Goal: Task Accomplishment & Management: Manage account settings

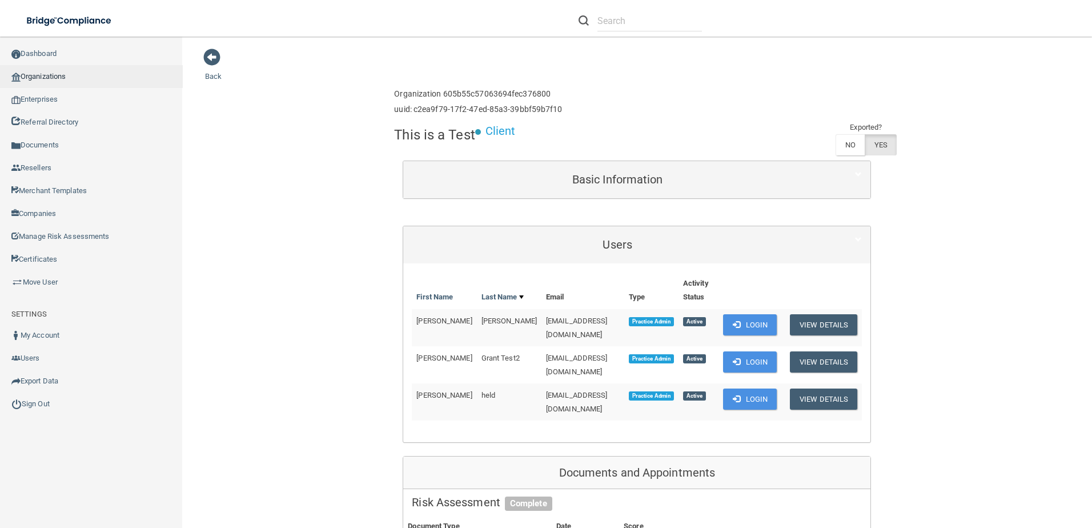
click at [47, 71] on link "Organizations" at bounding box center [91, 76] width 183 height 23
click at [73, 77] on link "Organizations" at bounding box center [91, 76] width 183 height 23
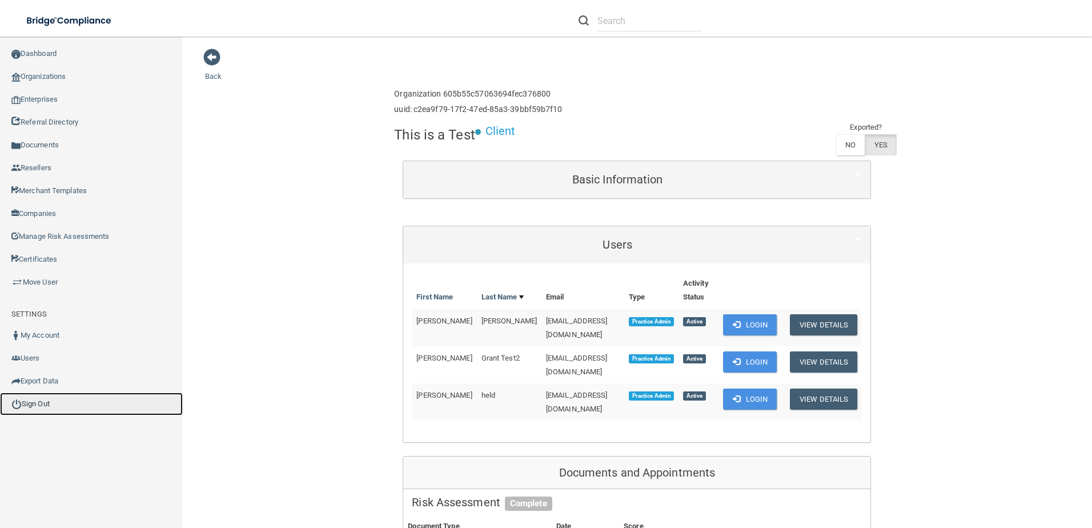
click at [49, 408] on link "Sign Out" at bounding box center [91, 403] width 183 height 23
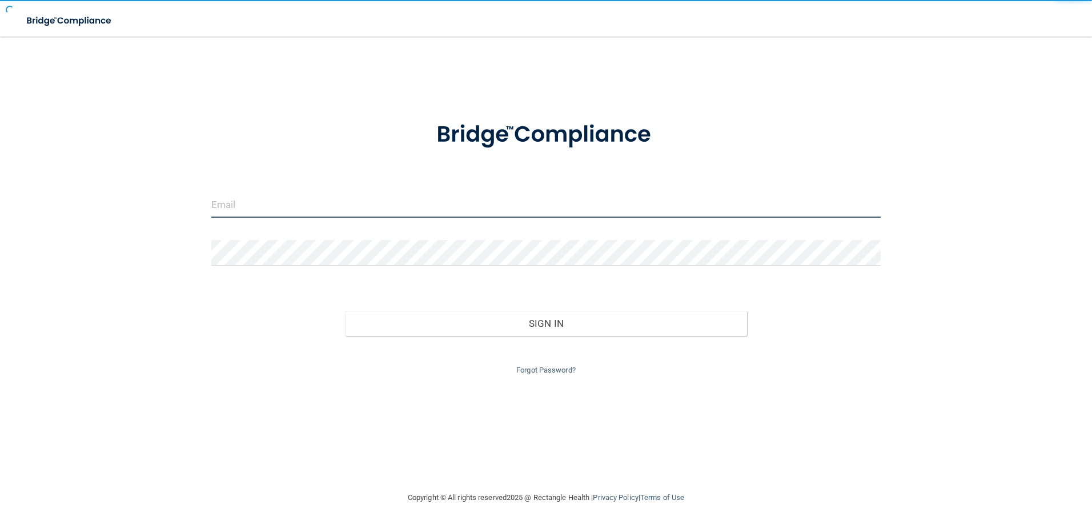
type input "agrantz@rectanglehealth.com"
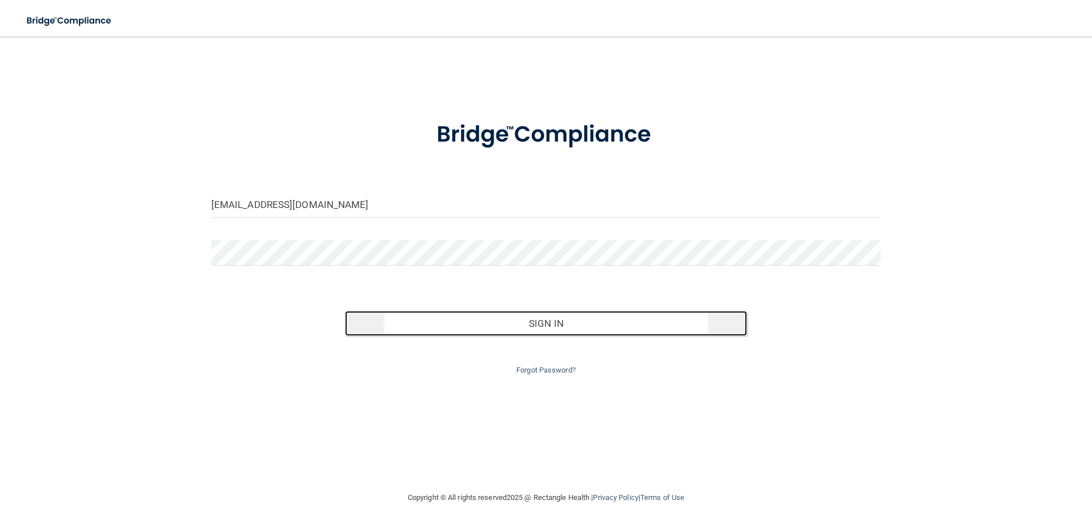
click at [480, 329] on button "Sign In" at bounding box center [546, 323] width 402 height 25
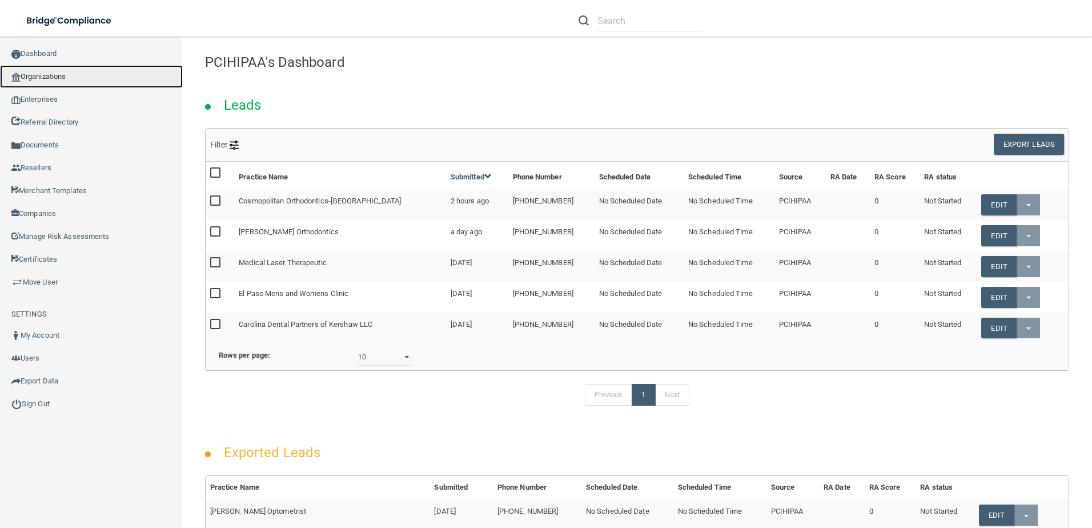
click at [63, 72] on link "Organizations" at bounding box center [91, 76] width 183 height 23
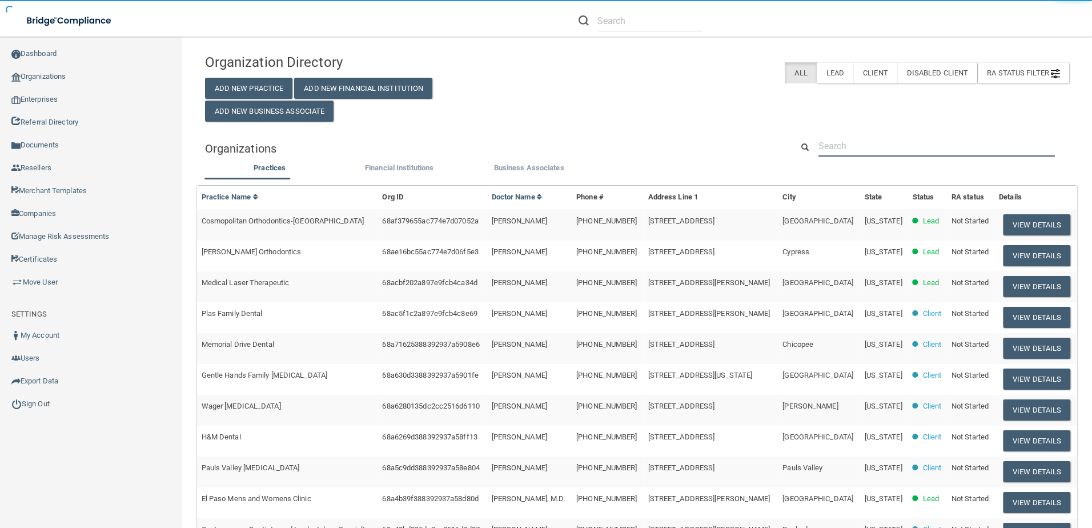
click at [950, 149] on input "text" at bounding box center [936, 145] width 236 height 21
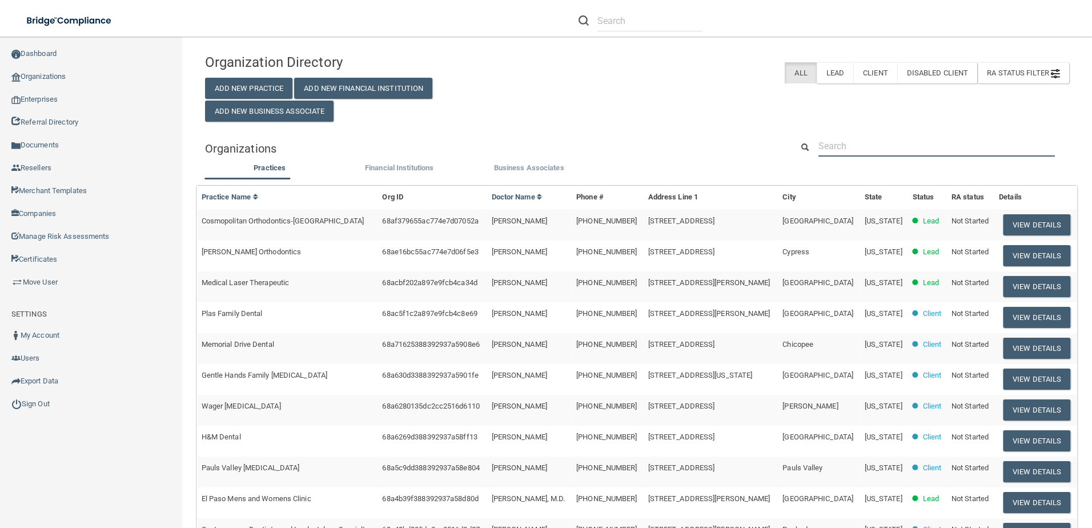
paste input "Email to Delivery/Sales/Apps etc.. – Subject Line: Client + Issue specifically …"
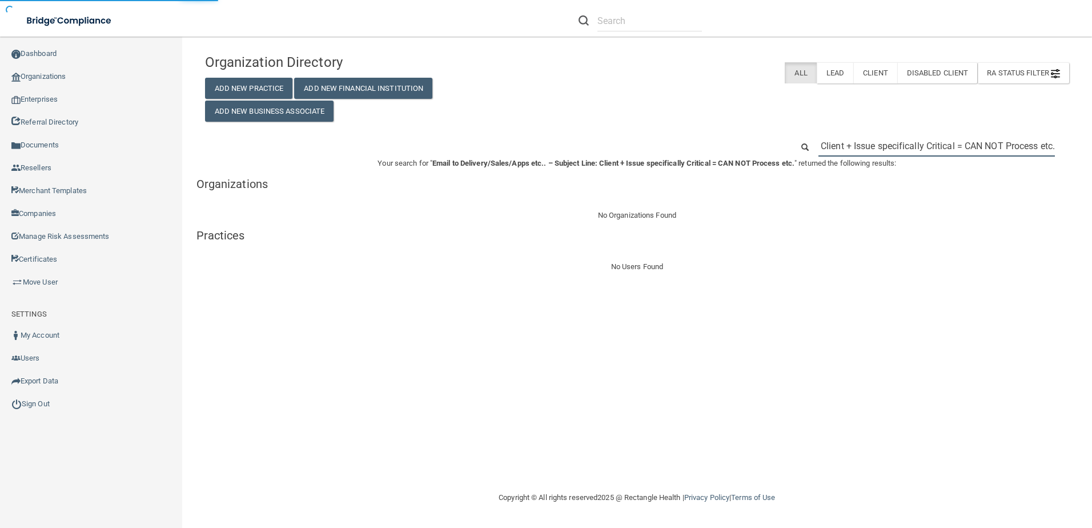
drag, startPoint x: 1053, startPoint y: 148, endPoint x: 572, endPoint y: 140, distance: 481.5
click at [572, 140] on div "Email to Delivery/Sales/Apps etc.. – Subject Line: Client + Issue specifically …" at bounding box center [636, 145] width 881 height 21
type input "."
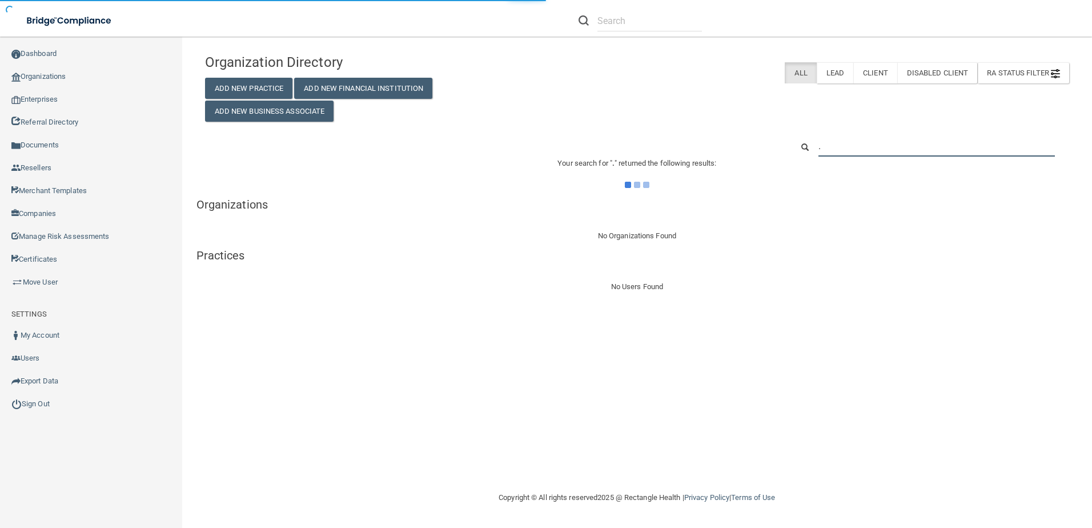
click at [833, 149] on input "." at bounding box center [936, 145] width 236 height 21
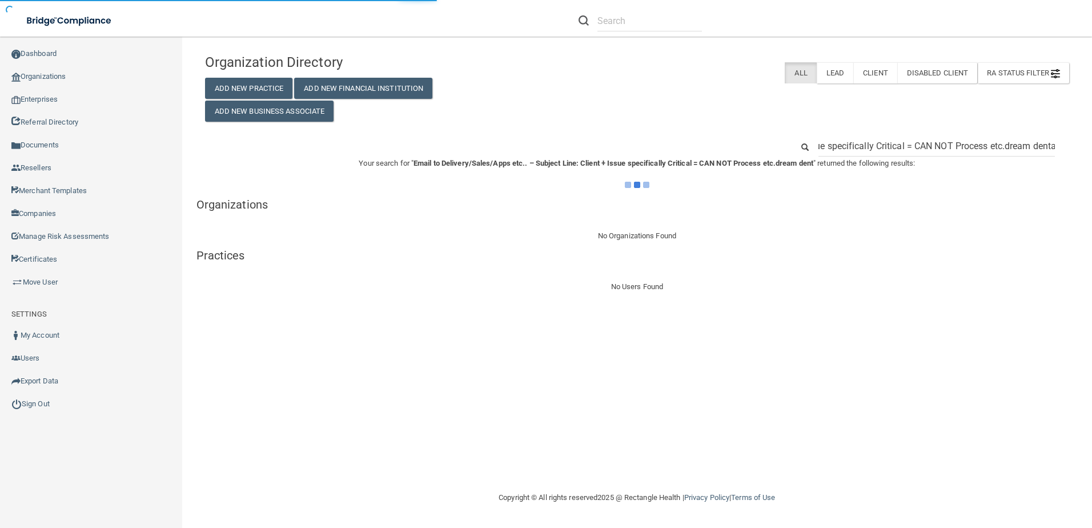
scroll to position [0, 260]
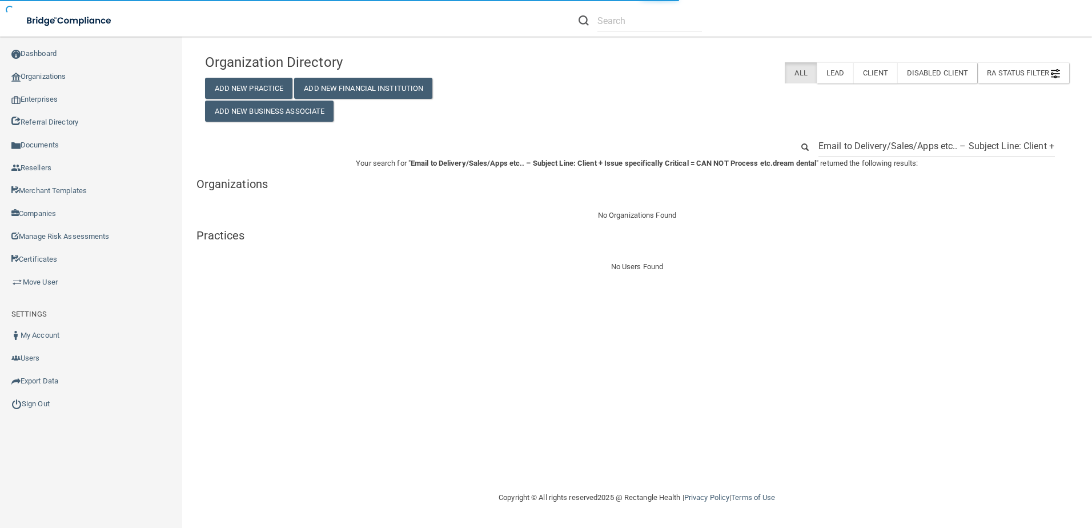
drag, startPoint x: 1001, startPoint y: 148, endPoint x: 729, endPoint y: 145, distance: 271.9
click at [730, 146] on div "Email to Delivery/Sales/Apps etc.. – Subject Line: Client + Issue specifically …" at bounding box center [636, 145] width 881 height 21
type input "dream dental"
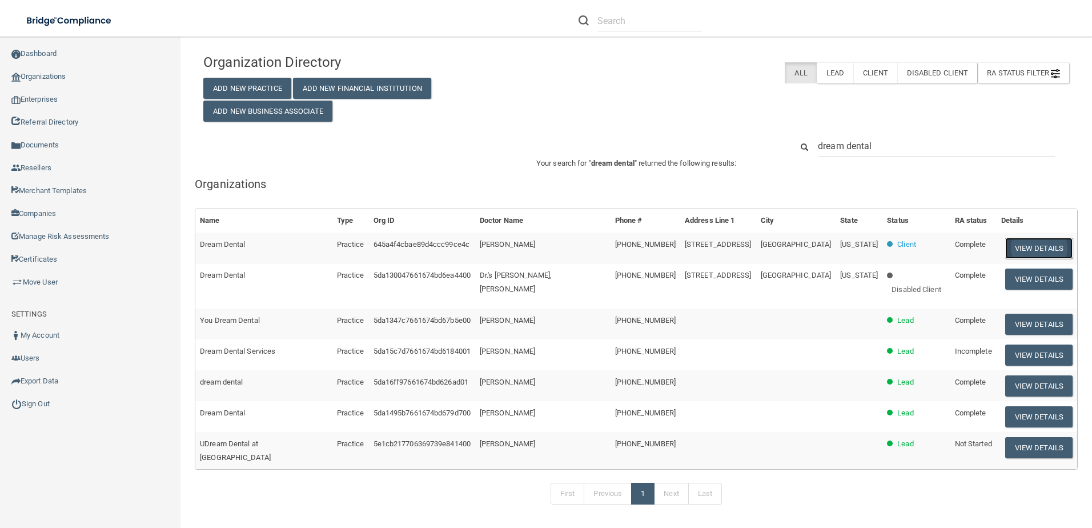
click at [1015, 251] on button "View Details" at bounding box center [1038, 248] width 67 height 21
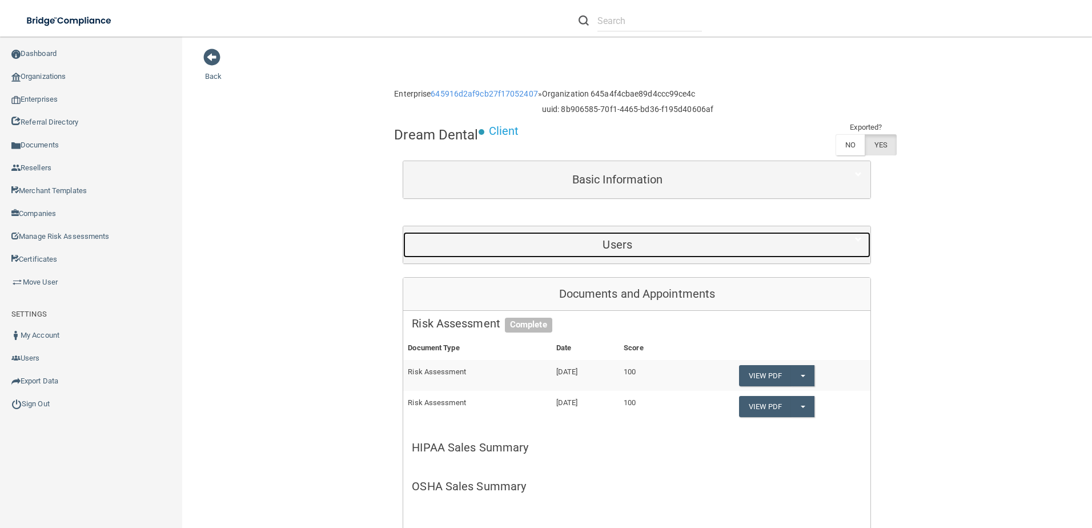
click at [685, 247] on h5 "Users" at bounding box center [617, 244] width 411 height 13
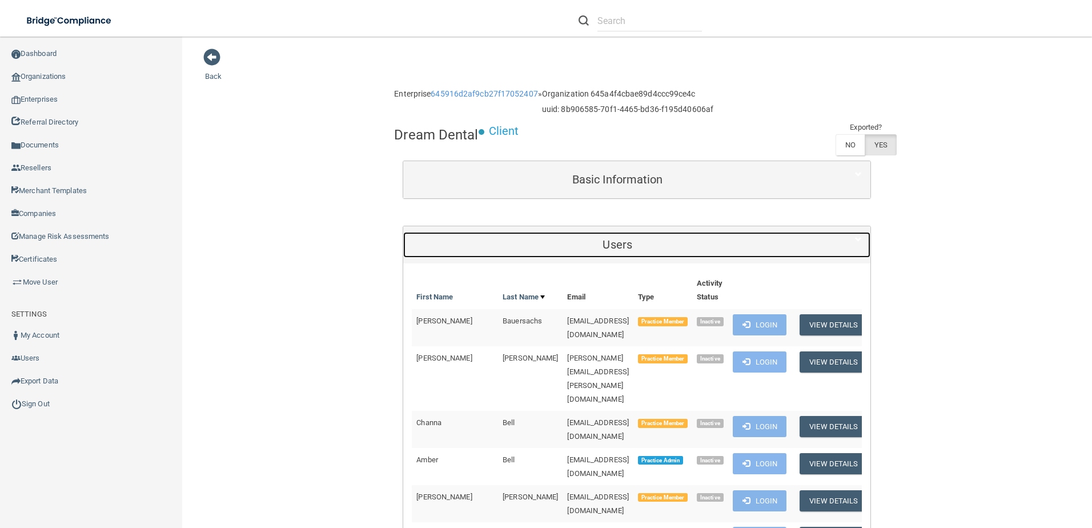
scroll to position [228, 0]
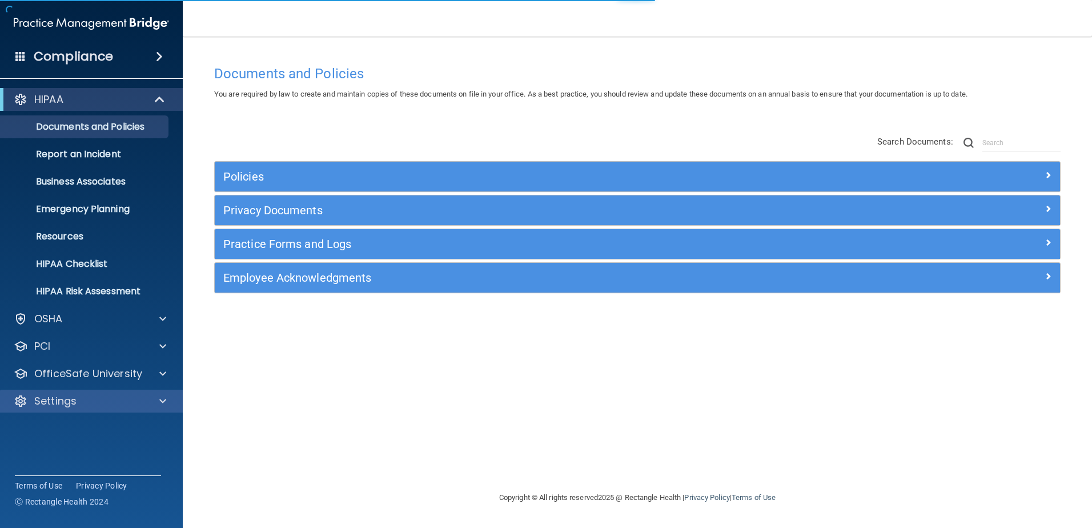
click at [121, 393] on div "Settings" at bounding box center [91, 400] width 183 height 23
click at [86, 406] on div "Settings" at bounding box center [76, 401] width 142 height 14
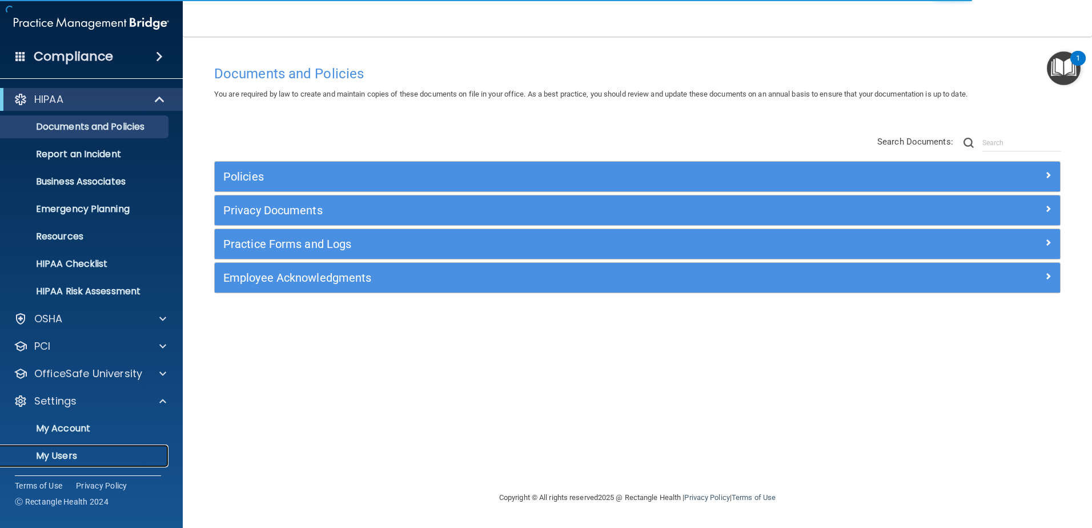
click at [62, 452] on p "My Users" at bounding box center [85, 455] width 156 height 11
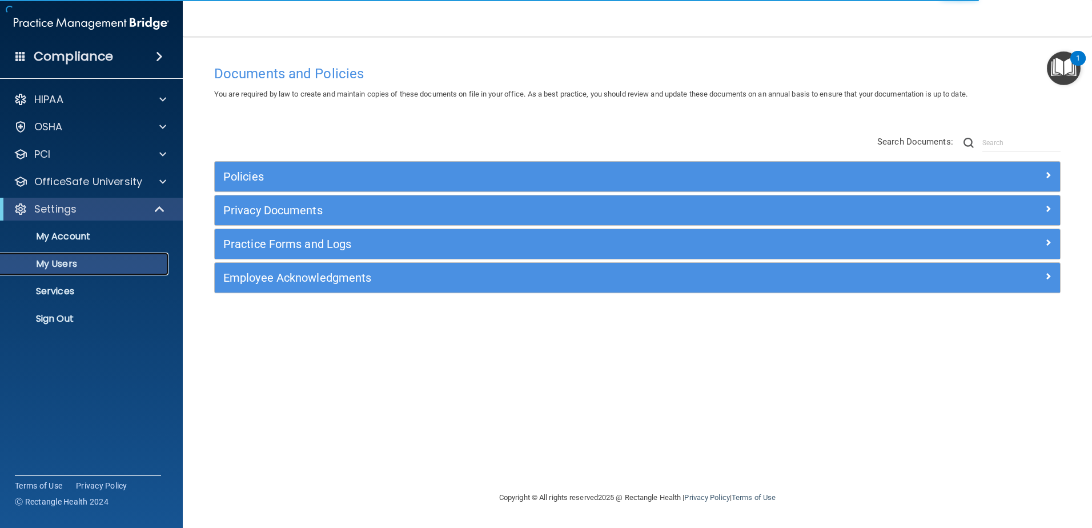
select select "20"
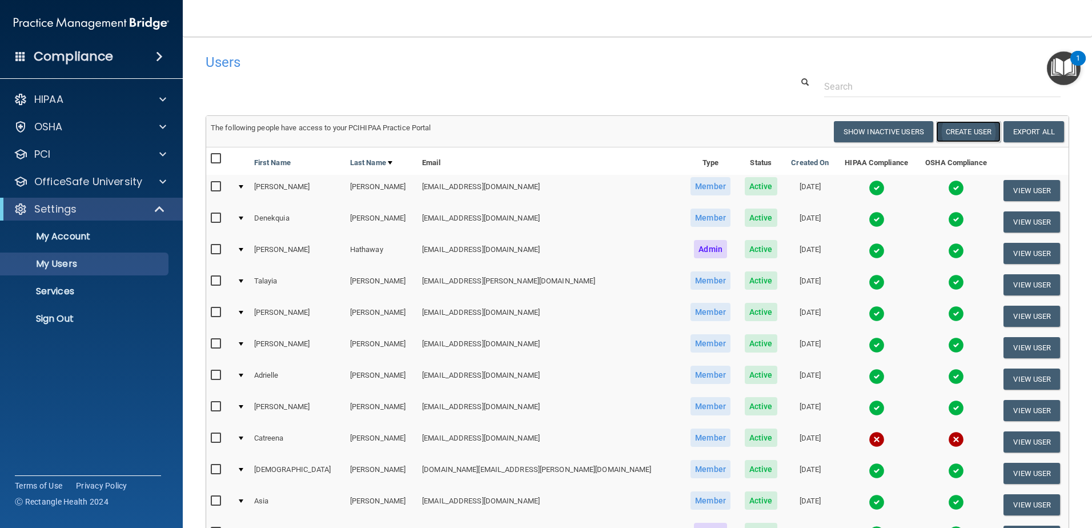
click at [962, 128] on button "Create User" at bounding box center [968, 131] width 65 height 21
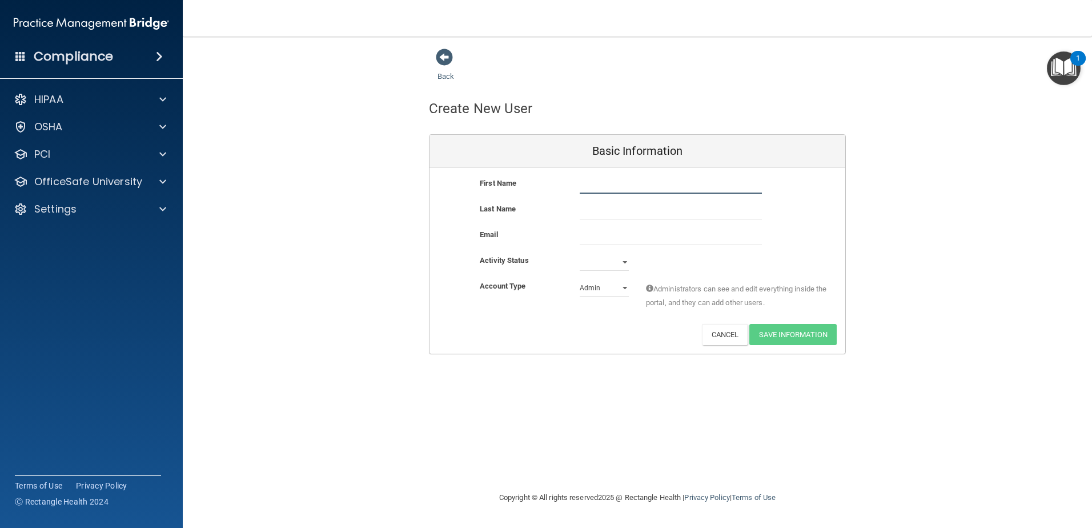
click at [603, 176] on input "text" at bounding box center [671, 184] width 182 height 17
paste input "[EMAIL_ADDRESS][DOMAIN_NAME]"
type input "[EMAIL_ADDRESS][DOMAIN_NAME]"
drag, startPoint x: 680, startPoint y: 186, endPoint x: 452, endPoint y: 198, distance: 228.2
click at [452, 198] on div "First Name [EMAIL_ADDRESS][DOMAIN_NAME] [EMAIL_ADDRESS][DOMAIN_NAME]" at bounding box center [637, 189] width 416 height 26
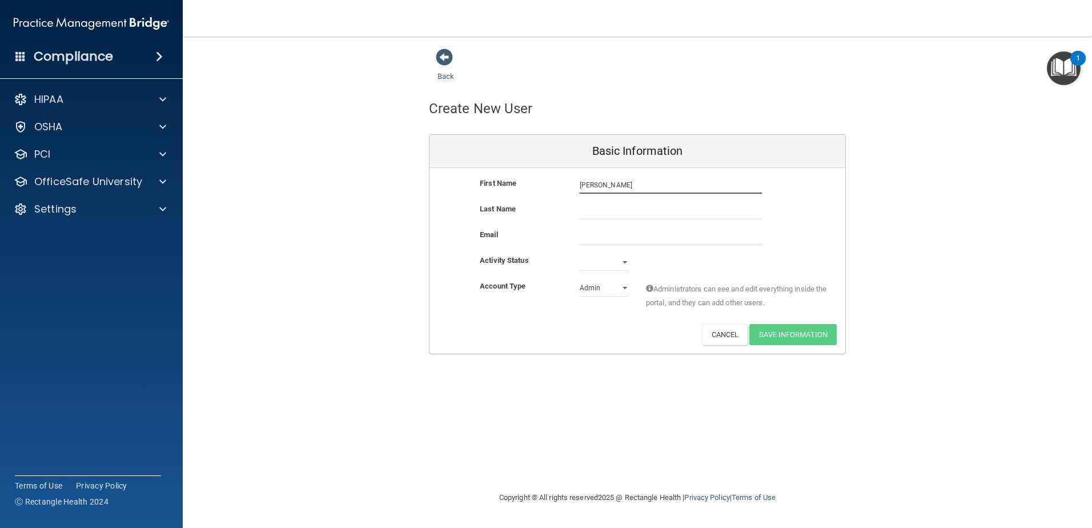
type input "[PERSON_NAME]"
paste input "[EMAIL_ADDRESS][DOMAIN_NAME]"
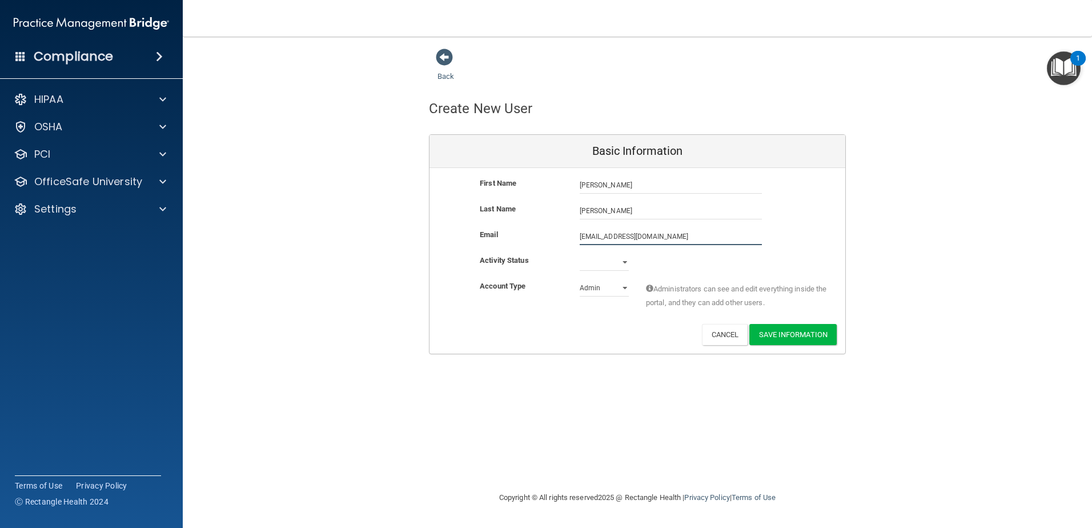
type input "[EMAIL_ADDRESS][DOMAIN_NAME]"
click at [620, 265] on select "Active Inactive" at bounding box center [604, 262] width 49 height 17
click at [580, 254] on select "Active Inactive" at bounding box center [604, 262] width 49 height 17
click at [611, 262] on select "Active Inactive" at bounding box center [604, 262] width 49 height 17
select select "active"
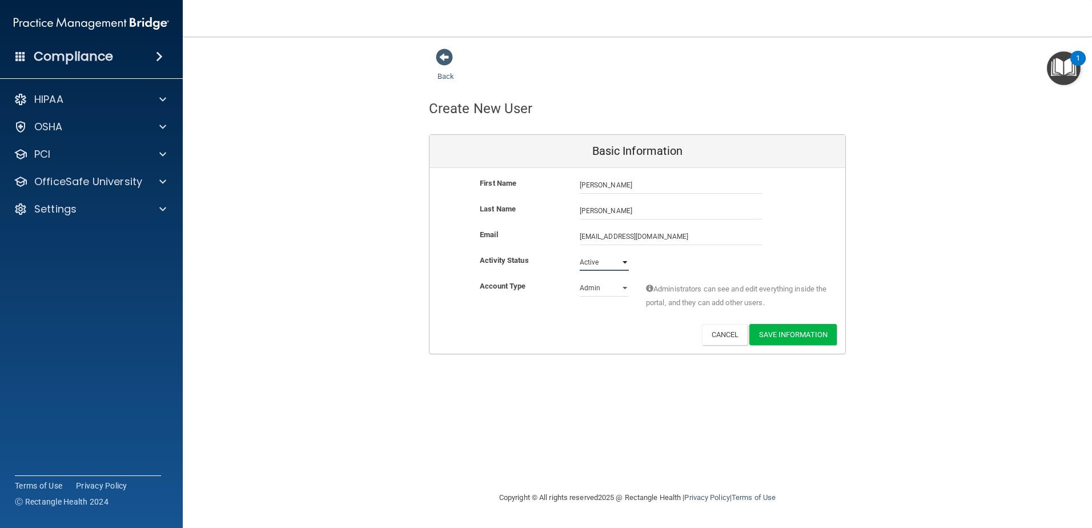
click at [580, 254] on select "Active Inactive" at bounding box center [604, 262] width 49 height 17
click at [604, 289] on select "Admin Member" at bounding box center [604, 287] width 49 height 17
select select "practice_member"
click at [580, 279] on select "Admin Member" at bounding box center [604, 287] width 49 height 17
click at [808, 332] on button "Save Information" at bounding box center [792, 334] width 87 height 21
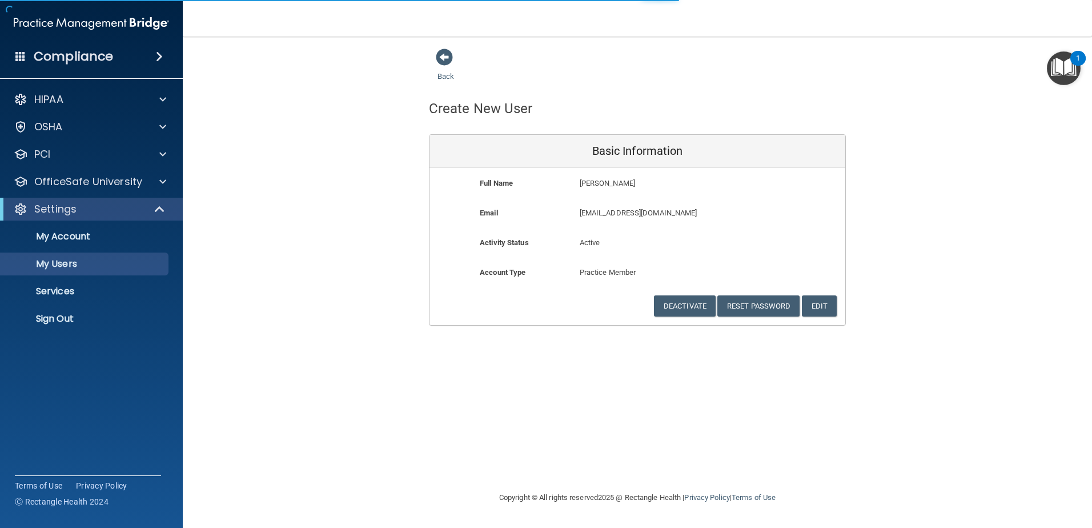
select select "20"
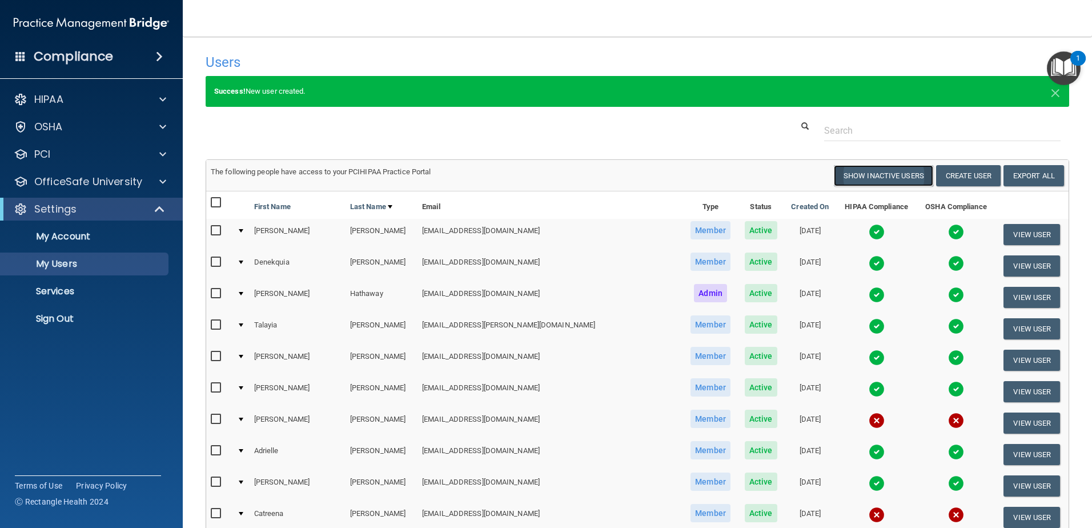
click at [862, 174] on button "Show Inactive Users" at bounding box center [883, 175] width 99 height 21
select select "20"
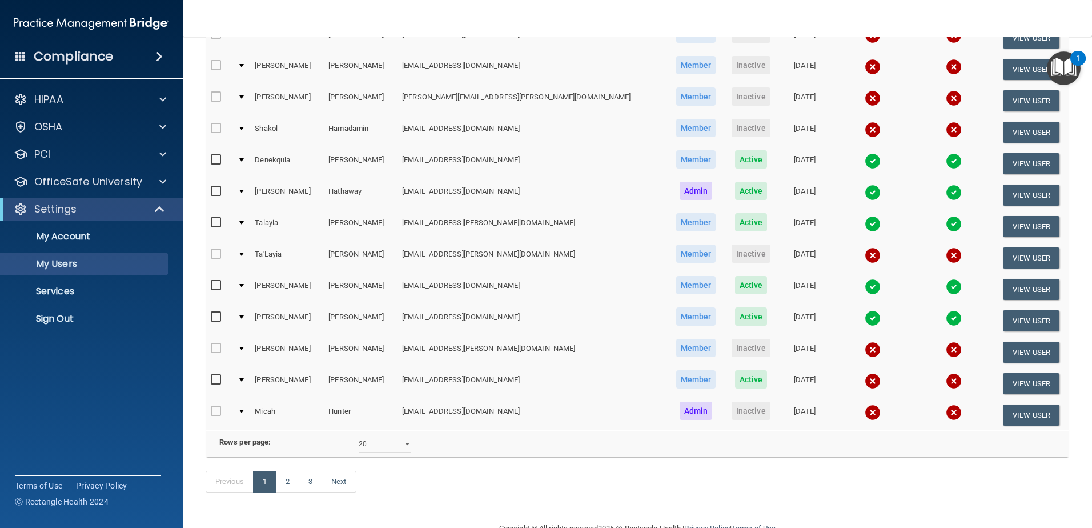
scroll to position [400, 0]
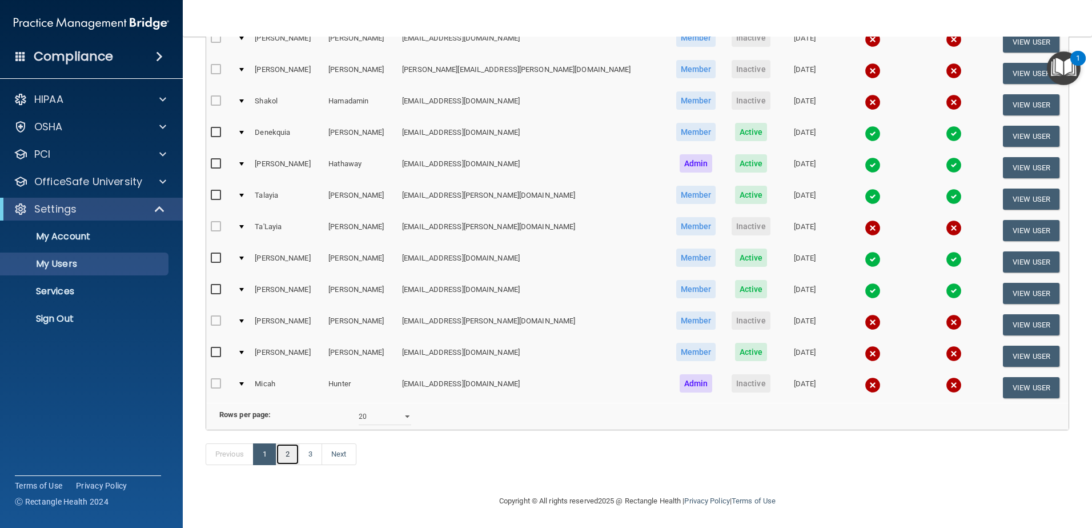
click at [294, 465] on link "2" at bounding box center [287, 454] width 23 height 22
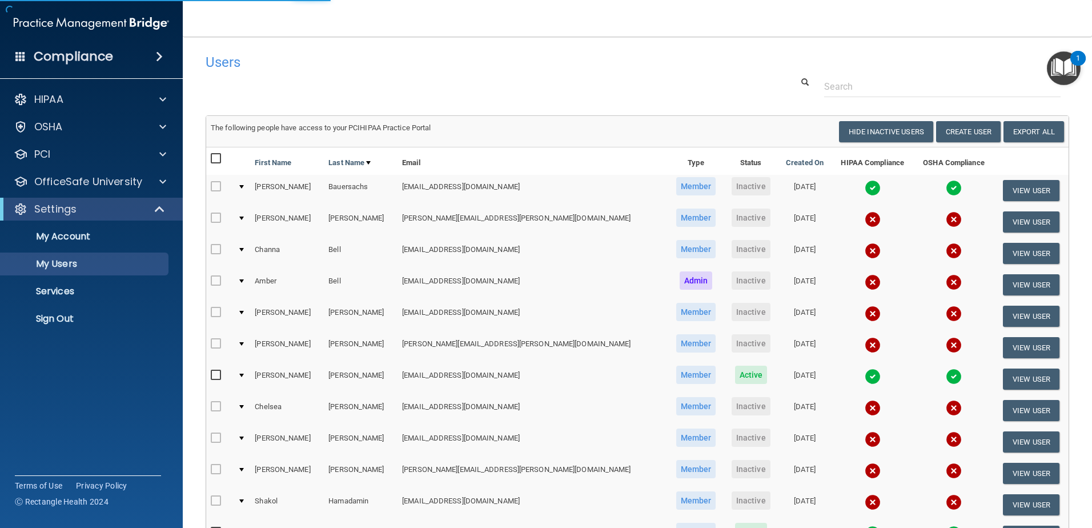
select select "20"
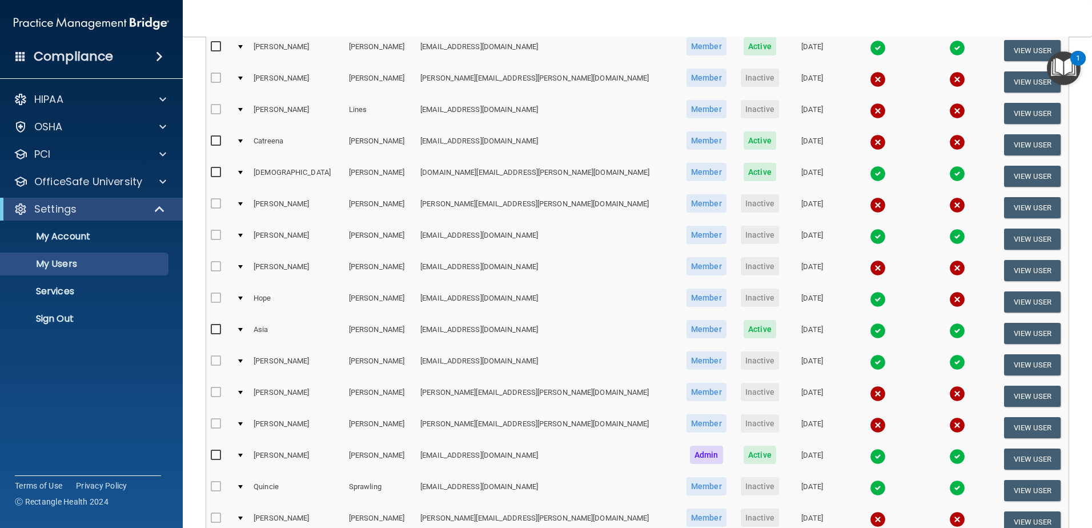
scroll to position [228, 0]
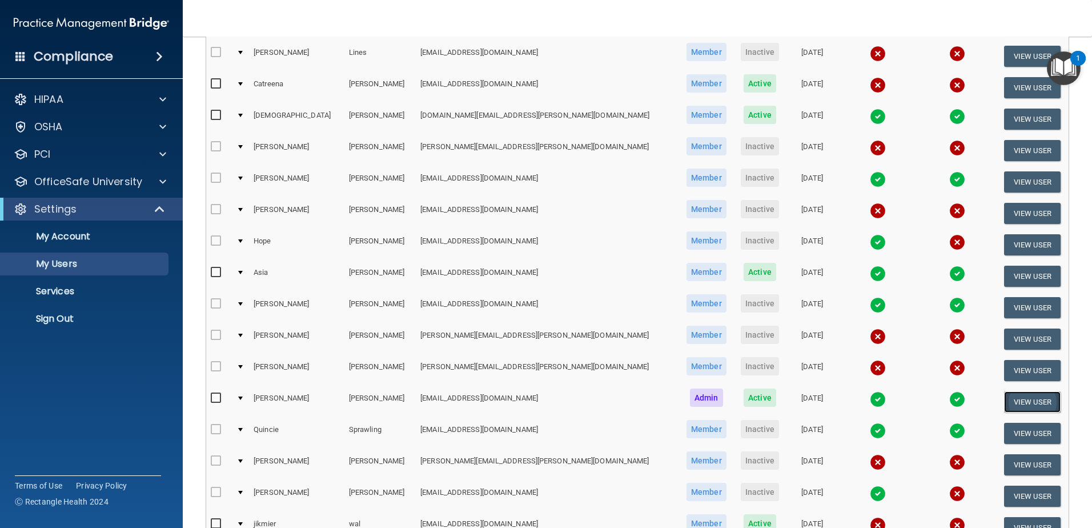
click at [1026, 401] on button "View User" at bounding box center [1032, 401] width 57 height 21
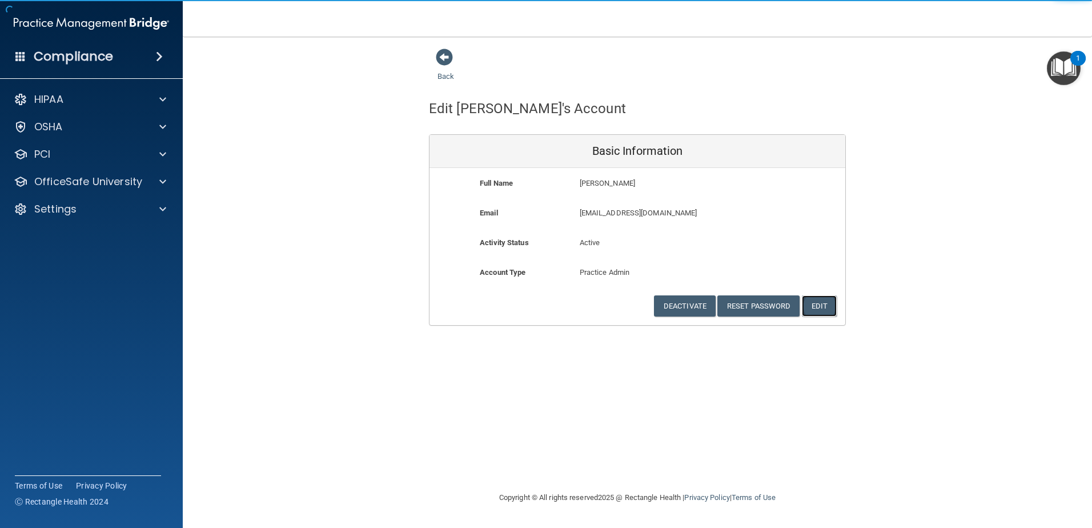
click at [826, 302] on button "Edit" at bounding box center [819, 305] width 35 height 21
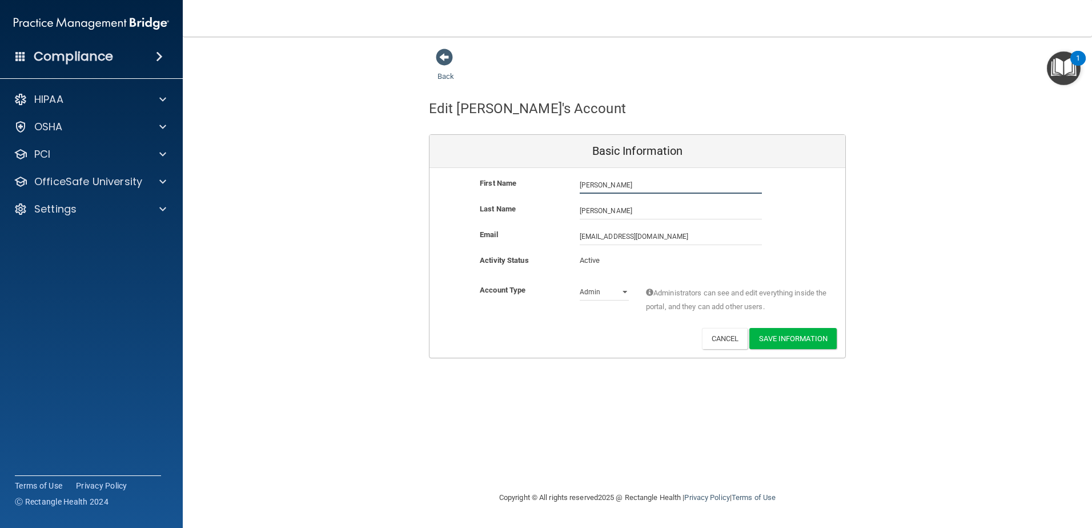
drag, startPoint x: 571, startPoint y: 180, endPoint x: 551, endPoint y: 178, distance: 20.1
click at [560, 179] on div "First Name [PERSON_NAME] [PERSON_NAME]" at bounding box center [637, 184] width 416 height 17
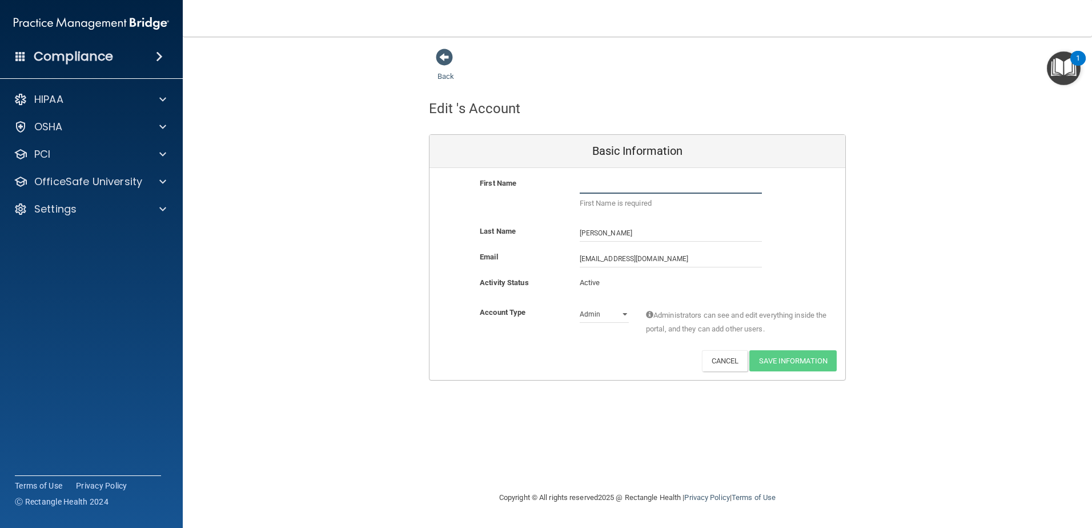
click at [634, 181] on input "text" at bounding box center [671, 184] width 182 height 17
paste input "Quaseemah"
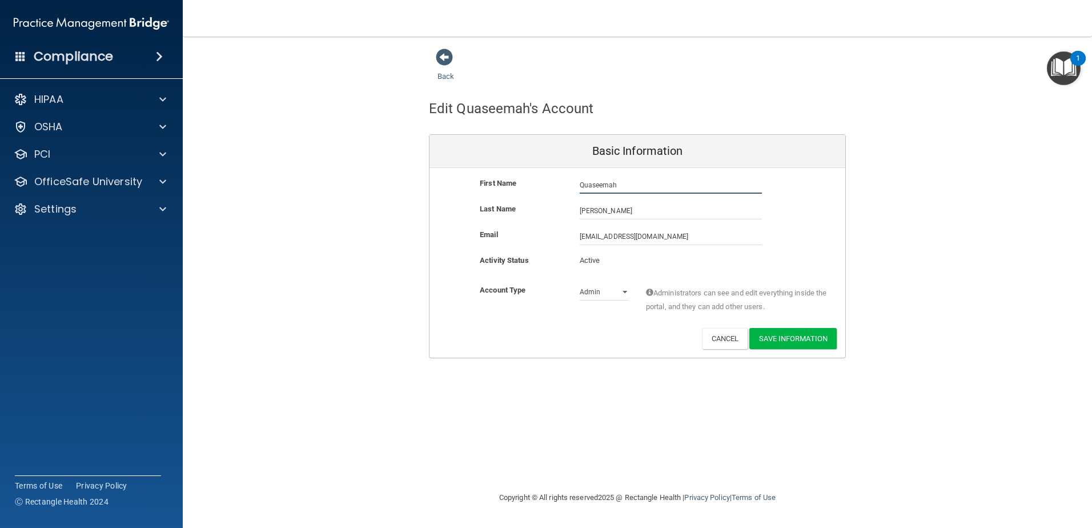
type input "Quaseemah"
type input "[PERSON_NAME]"
click at [789, 339] on button "Save Information" at bounding box center [792, 338] width 87 height 21
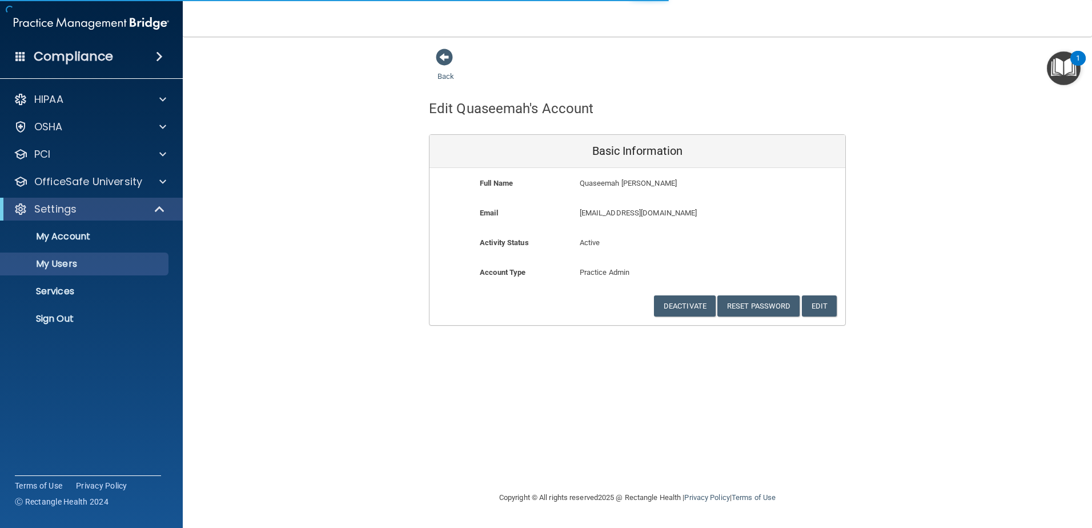
select select "20"
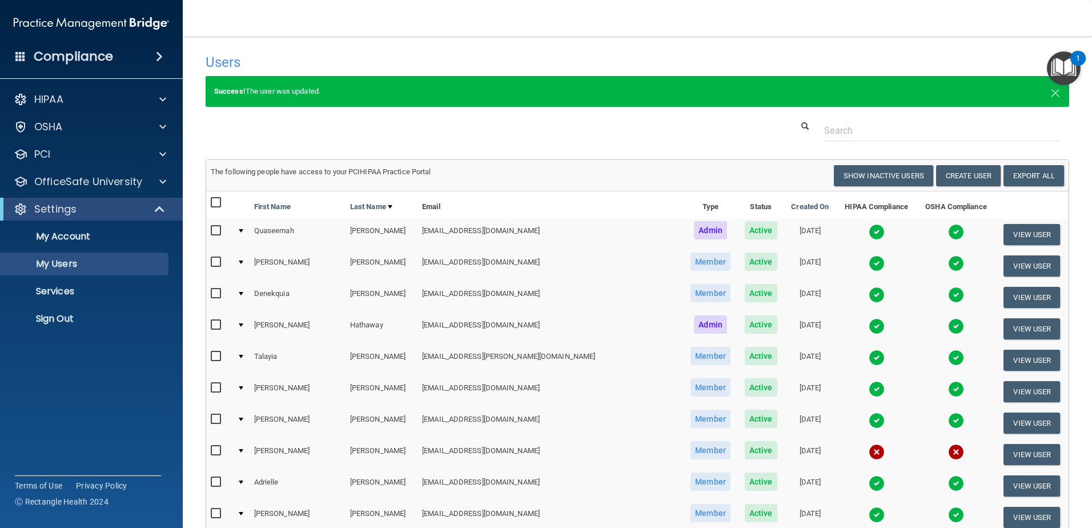
click at [216, 232] on input "checkbox" at bounding box center [217, 230] width 13 height 9
checkbox input "true"
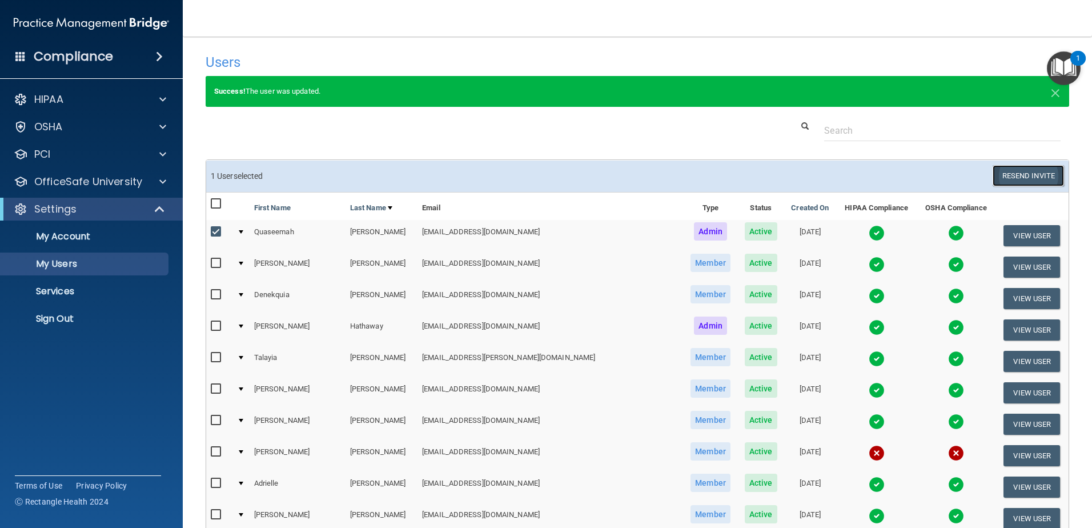
click at [1021, 182] on button "Resend Invite" at bounding box center [1028, 175] width 71 height 21
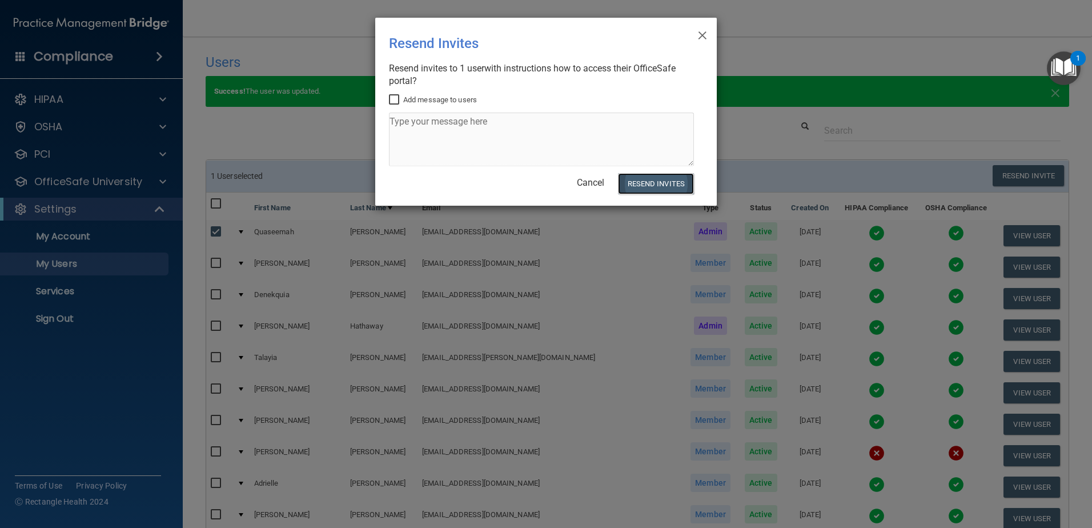
click at [681, 188] on button "Resend Invites" at bounding box center [656, 183] width 76 height 21
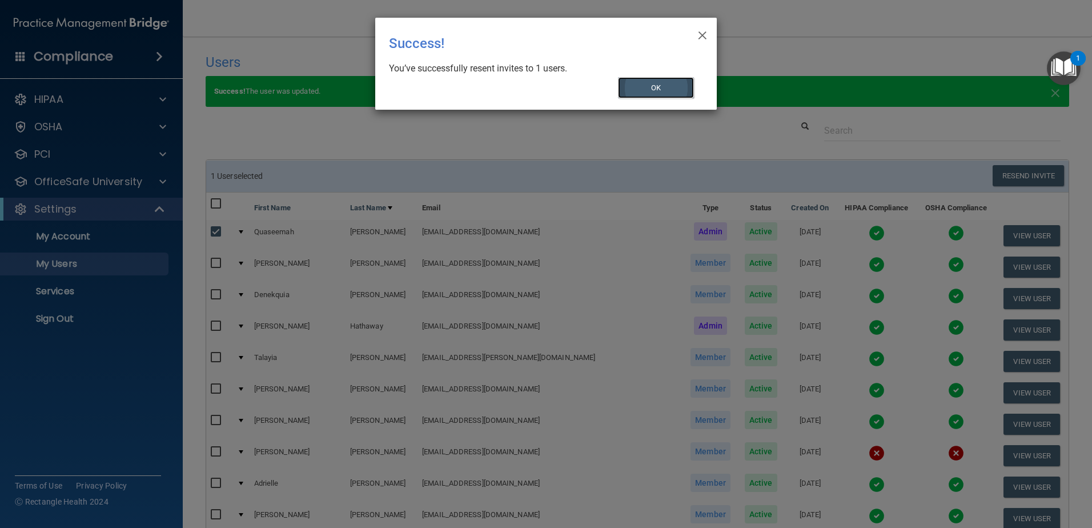
click at [643, 92] on button "OK" at bounding box center [656, 87] width 77 height 21
